Goal: Information Seeking & Learning: Learn about a topic

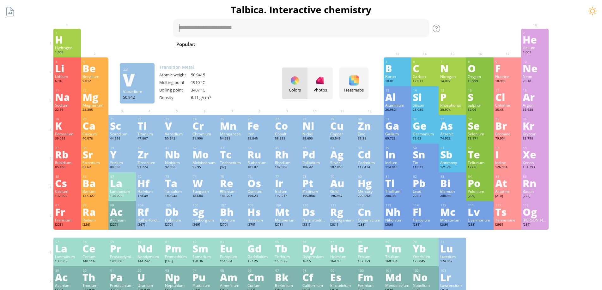
click at [183, 130] on div "V" at bounding box center [177, 126] width 24 height 10
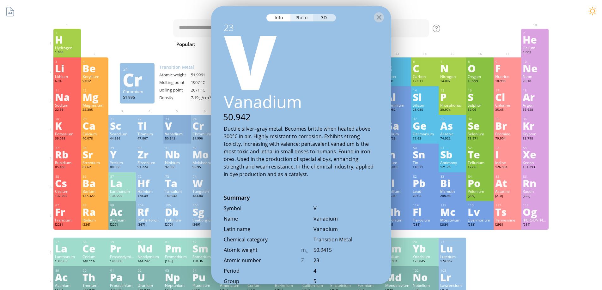
click at [303, 20] on div "Photo" at bounding box center [301, 17] width 23 height 7
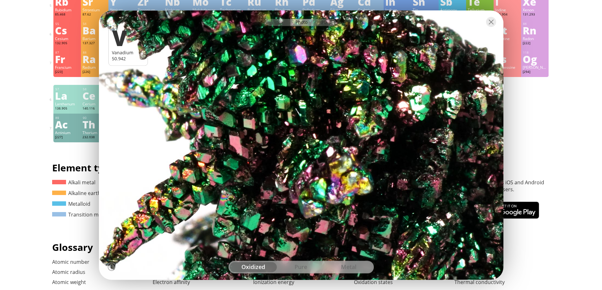
scroll to position [168, 0]
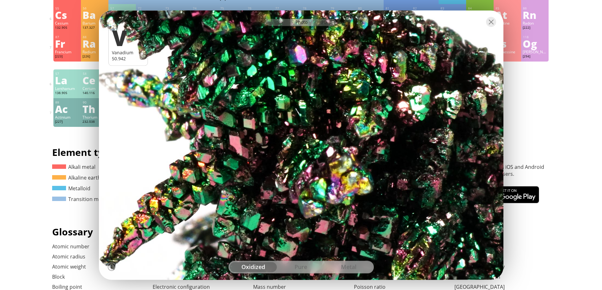
click at [295, 267] on div "pure" at bounding box center [301, 267] width 48 height 10
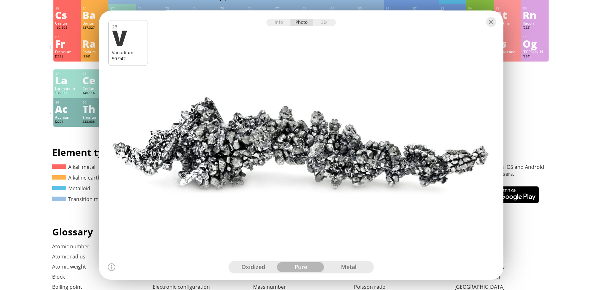
click at [345, 269] on div "metal" at bounding box center [349, 267] width 48 height 10
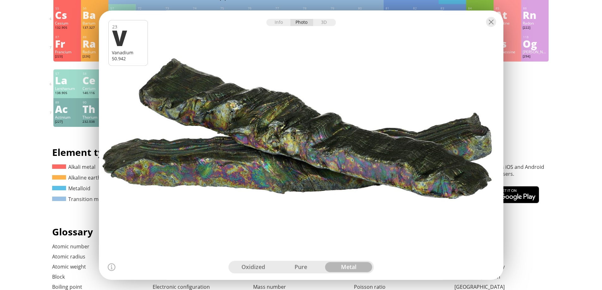
click at [246, 263] on div "oxidized" at bounding box center [254, 267] width 48 height 10
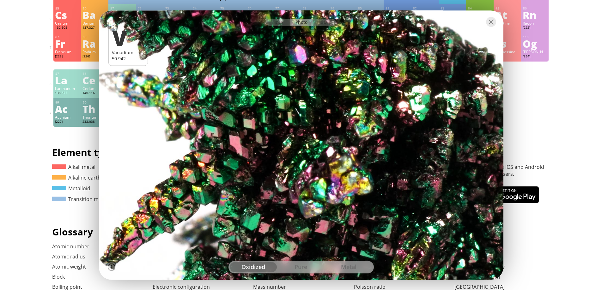
scroll to position [253, 0]
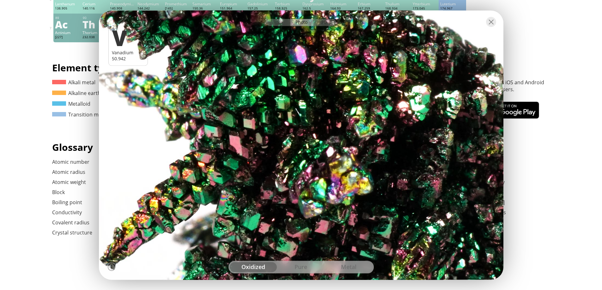
click at [497, 24] on div at bounding box center [301, 21] width 404 height 22
click at [492, 26] on div at bounding box center [491, 22] width 10 height 10
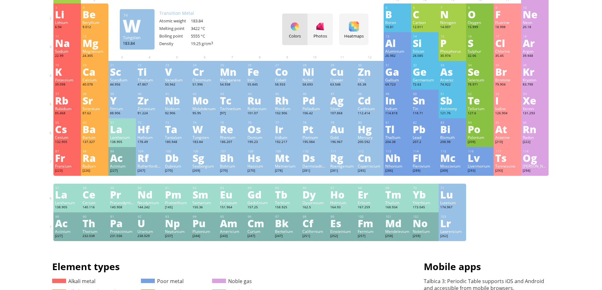
scroll to position [0, 0]
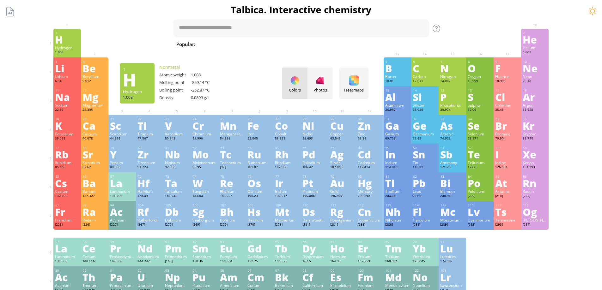
click at [74, 46] on div "Hydrogen" at bounding box center [67, 47] width 24 height 5
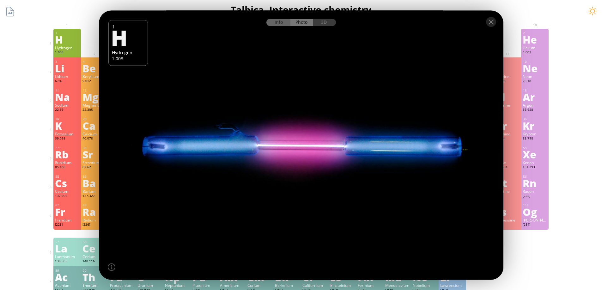
click at [279, 24] on div "Info" at bounding box center [278, 22] width 24 height 7
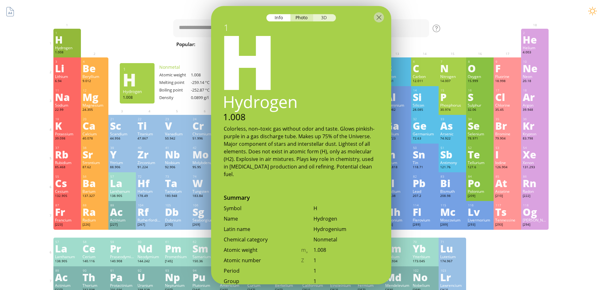
click at [323, 16] on div "3D" at bounding box center [324, 17] width 23 height 7
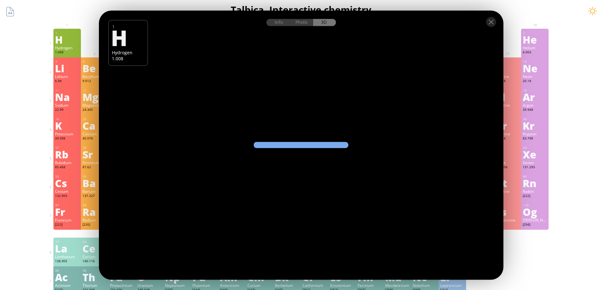
click at [265, 147] on div "Info Photo 3D Info Photo 3D 1 H Hydrogen 1.008 Pure hydrogen glows pinkish-purp…" at bounding box center [301, 145] width 404 height 270
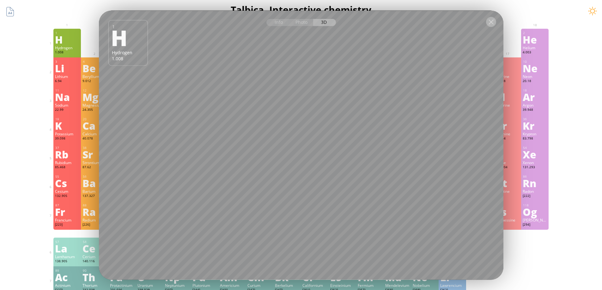
click at [490, 18] on div at bounding box center [491, 22] width 10 height 10
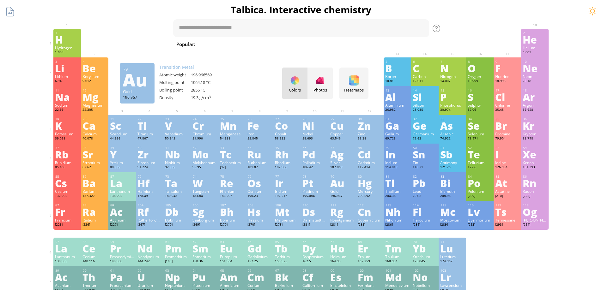
click at [342, 191] on div "Gold" at bounding box center [342, 191] width 24 height 5
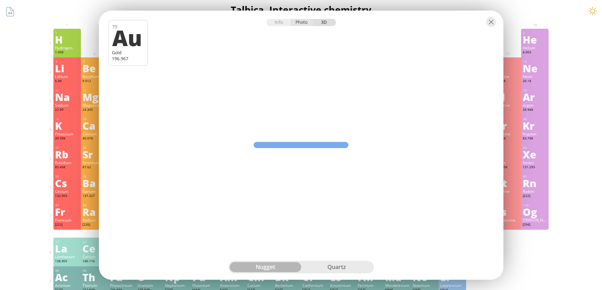
click at [307, 22] on div "Photo" at bounding box center [301, 22] width 23 height 7
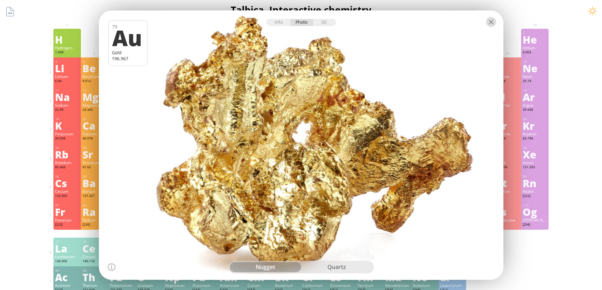
click at [492, 24] on div at bounding box center [491, 22] width 10 height 10
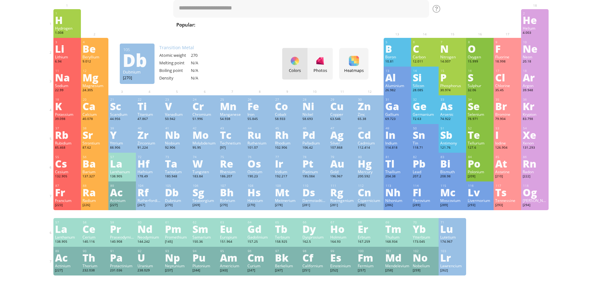
scroll to position [42, 0]
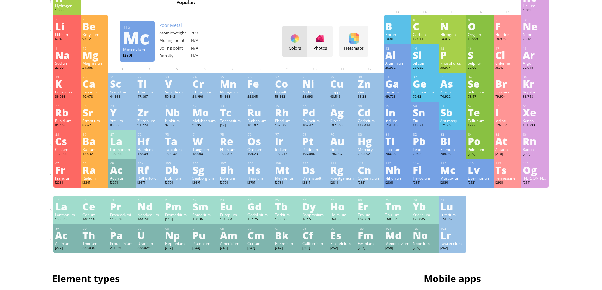
click at [455, 171] on div "Mc" at bounding box center [452, 170] width 24 height 10
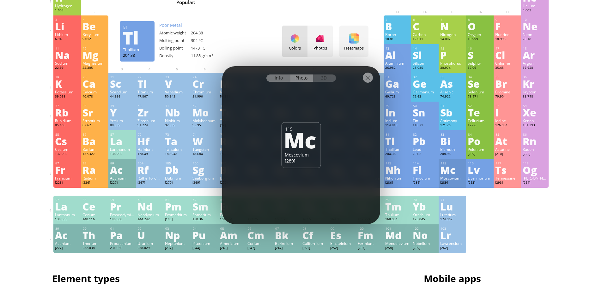
click at [280, 80] on div "Info" at bounding box center [278, 78] width 24 height 7
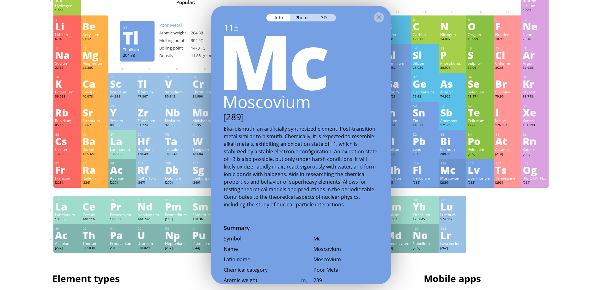
click at [326, 12] on div at bounding box center [301, 17] width 180 height 22
click at [328, 16] on div "3D" at bounding box center [324, 17] width 23 height 7
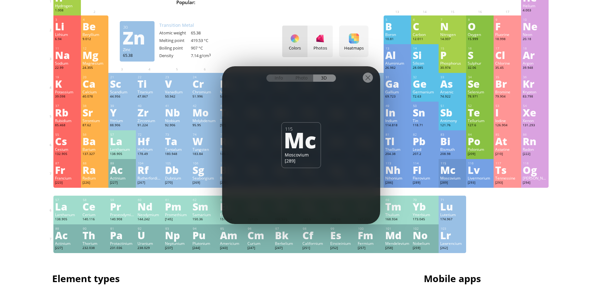
click at [368, 79] on div at bounding box center [368, 78] width 10 height 10
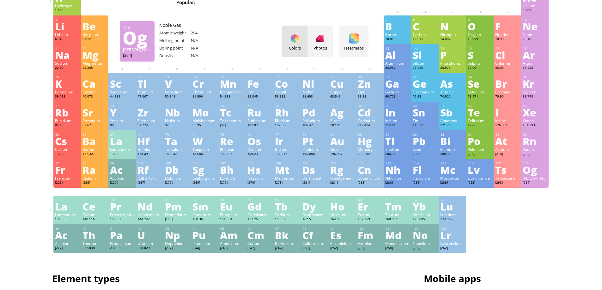
click at [534, 173] on div "Og" at bounding box center [535, 170] width 24 height 10
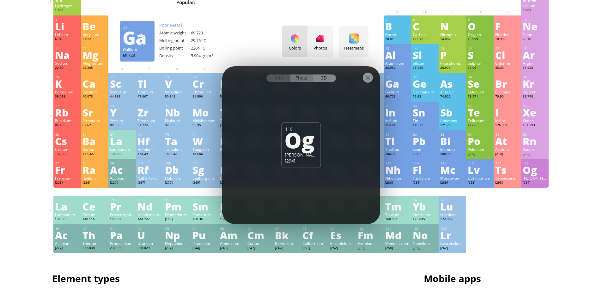
click at [300, 81] on div "Photo" at bounding box center [301, 78] width 23 height 7
click at [283, 80] on div "Info" at bounding box center [278, 78] width 24 height 7
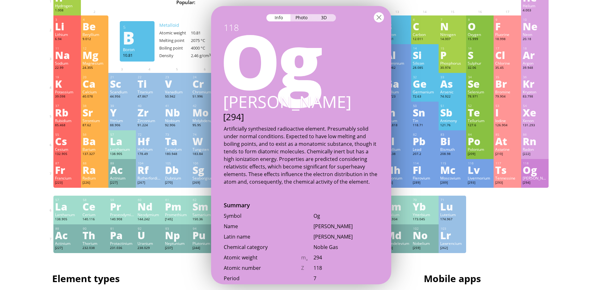
click at [380, 19] on div at bounding box center [379, 17] width 10 height 10
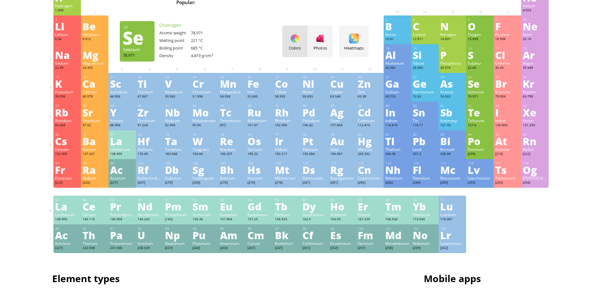
click at [478, 81] on div "Se" at bounding box center [480, 84] width 24 height 10
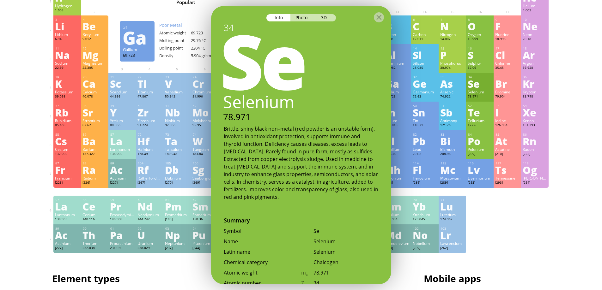
click at [300, 13] on div at bounding box center [301, 17] width 180 height 22
click at [301, 16] on div "Photo" at bounding box center [301, 17] width 23 height 7
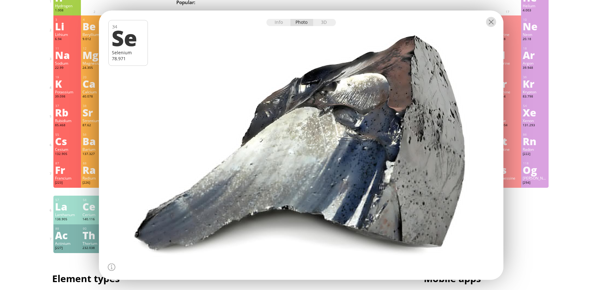
click at [491, 22] on div at bounding box center [491, 22] width 10 height 10
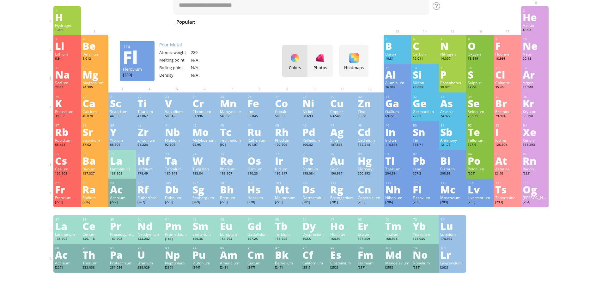
scroll to position [0, 0]
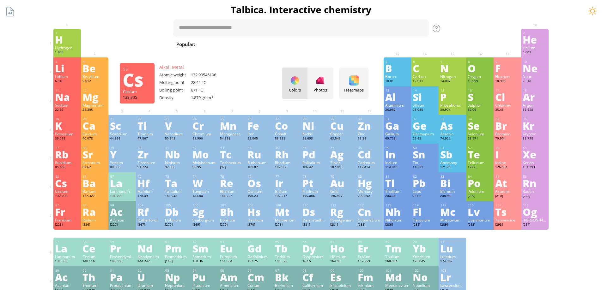
click at [63, 188] on div "Cs" at bounding box center [67, 183] width 24 height 10
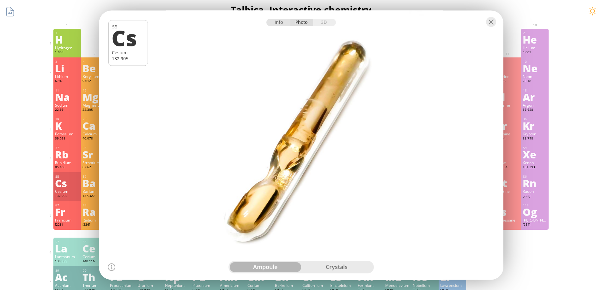
click at [281, 22] on div "Info" at bounding box center [278, 22] width 24 height 7
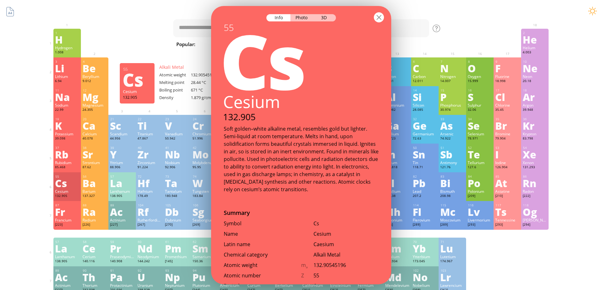
click at [381, 16] on div at bounding box center [379, 17] width 10 height 10
